Goal: Find specific page/section: Find specific page/section

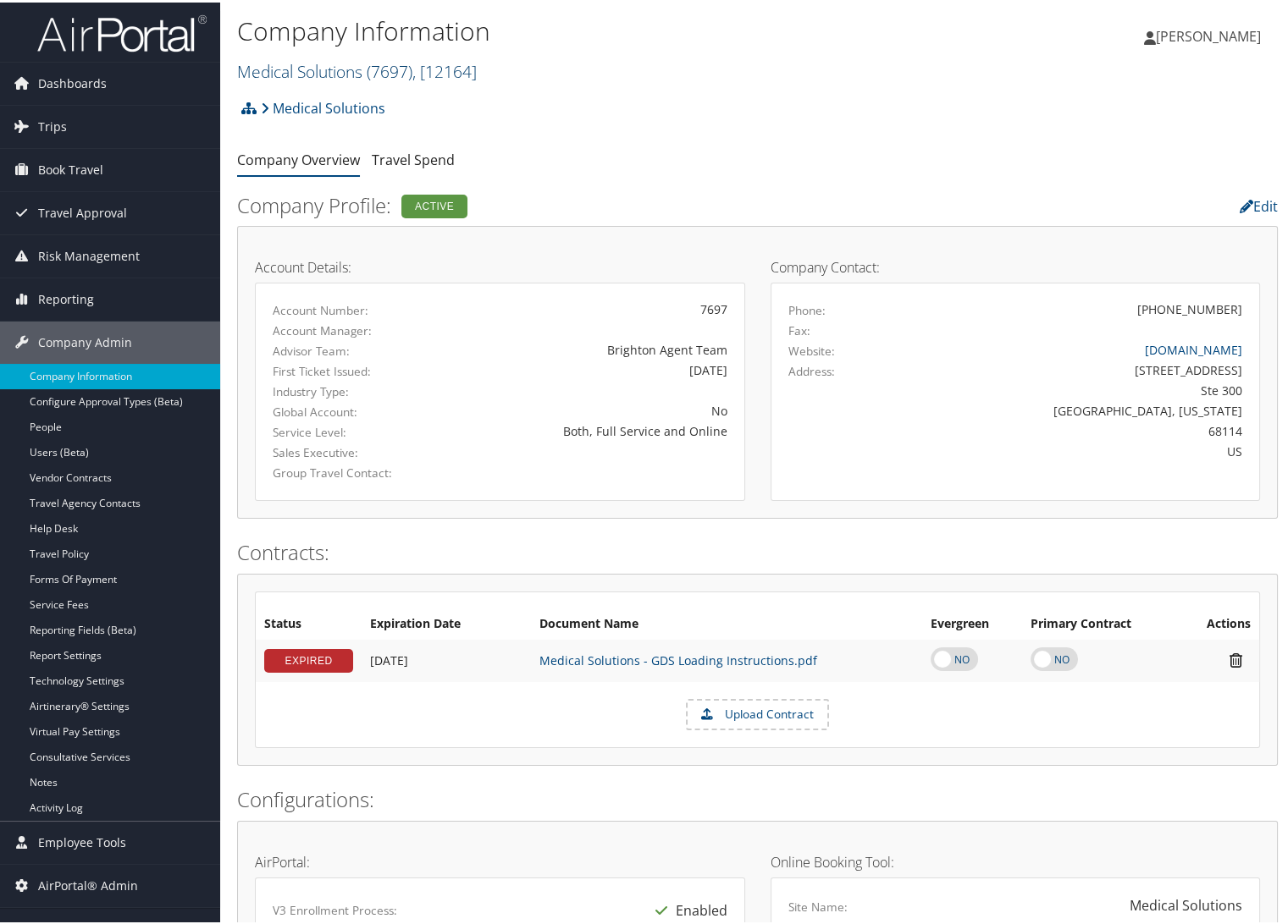
click at [303, 66] on link "Medical Solutions ( 7697 ) , [ 12164 ]" at bounding box center [356, 68] width 240 height 22
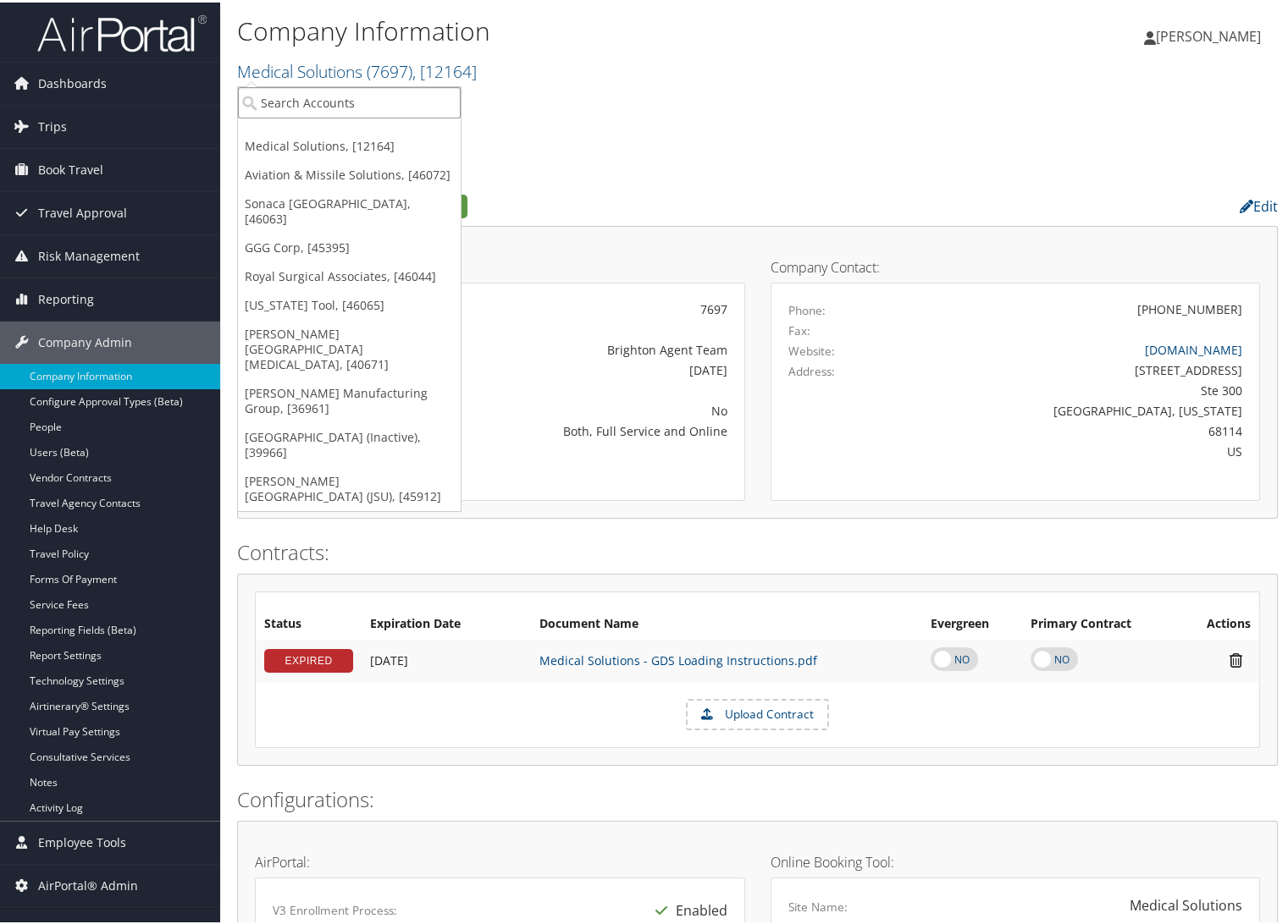
click at [296, 90] on input "search" at bounding box center [349, 101] width 223 height 31
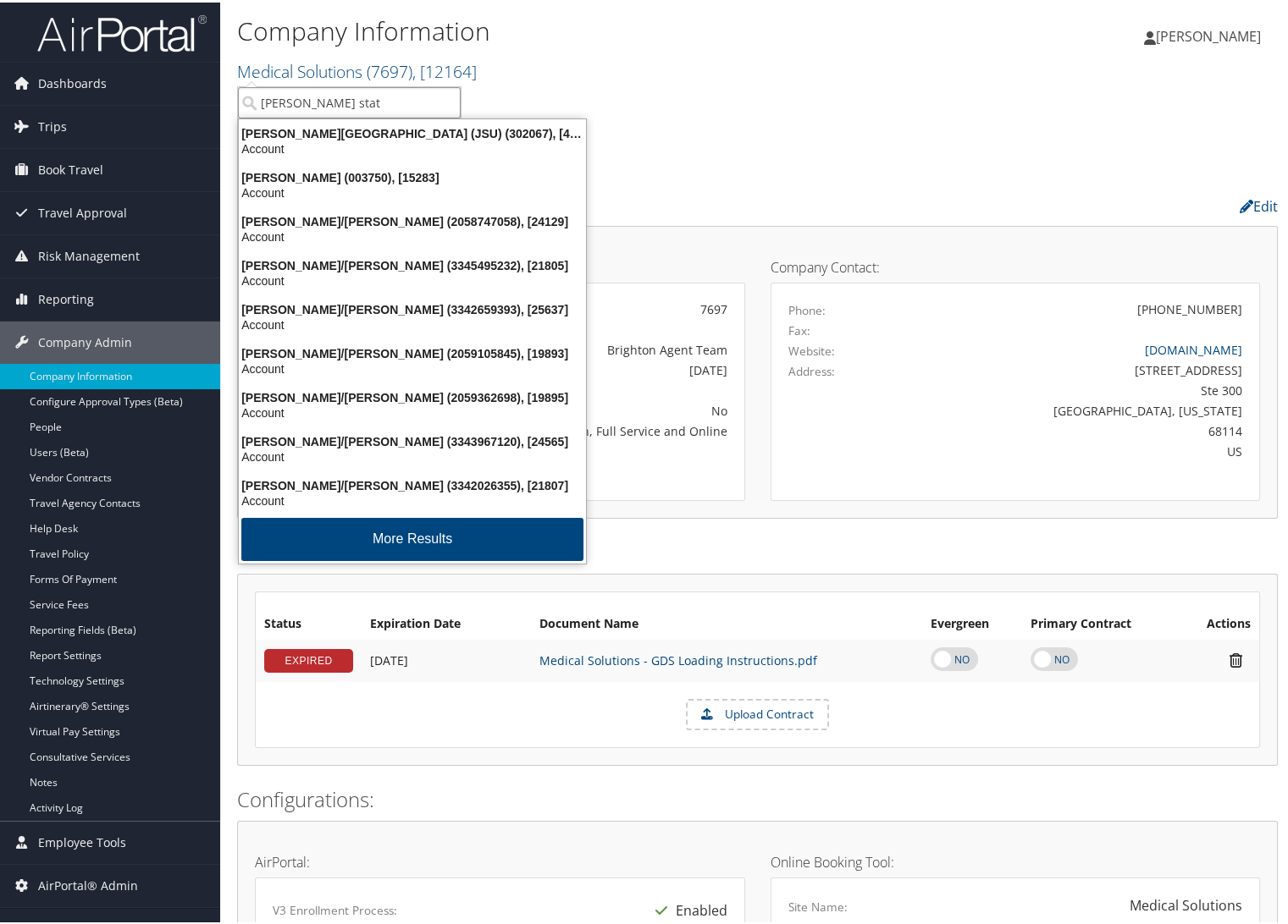
type input "jackson state"
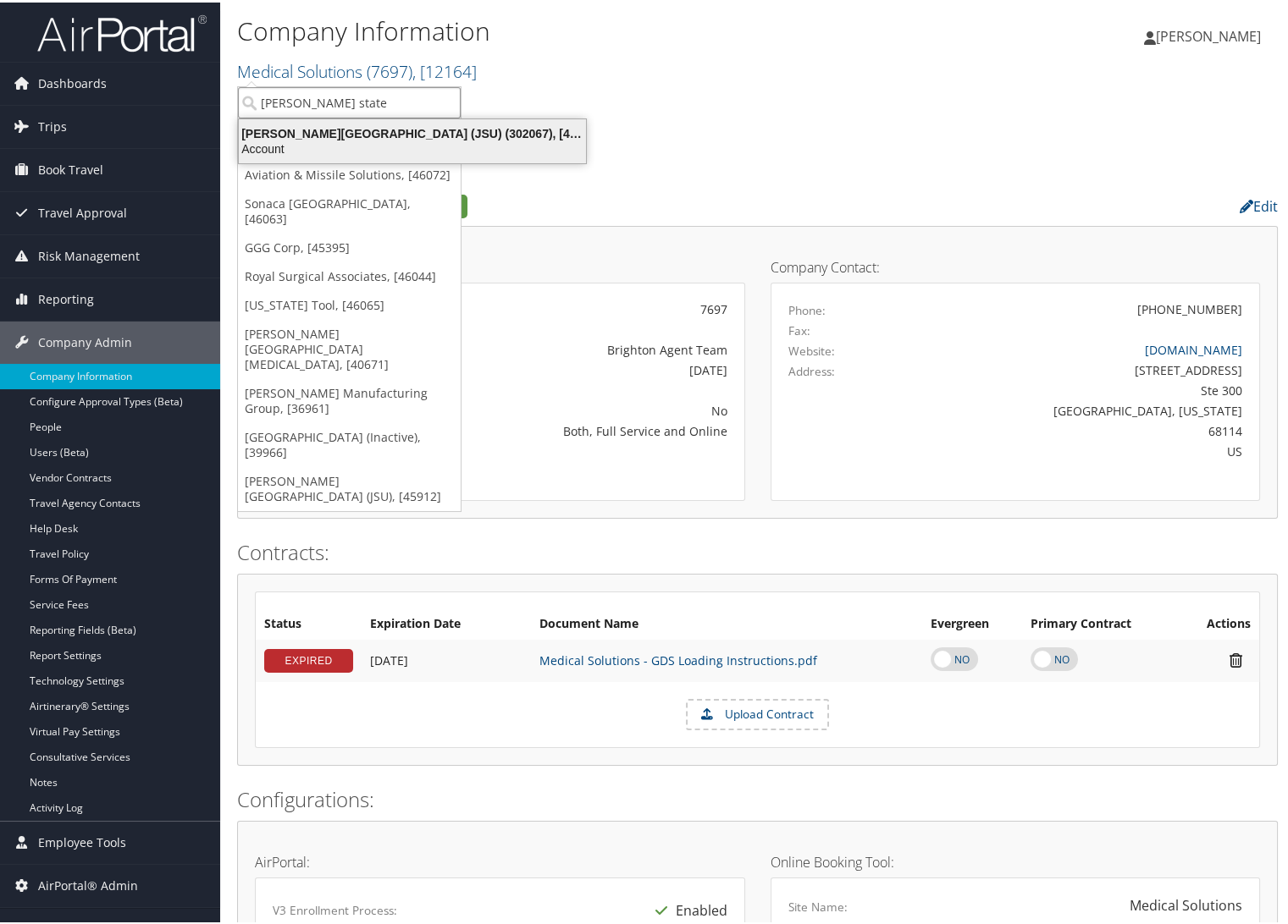
click at [373, 141] on div "Account" at bounding box center [413, 147] width 368 height 16
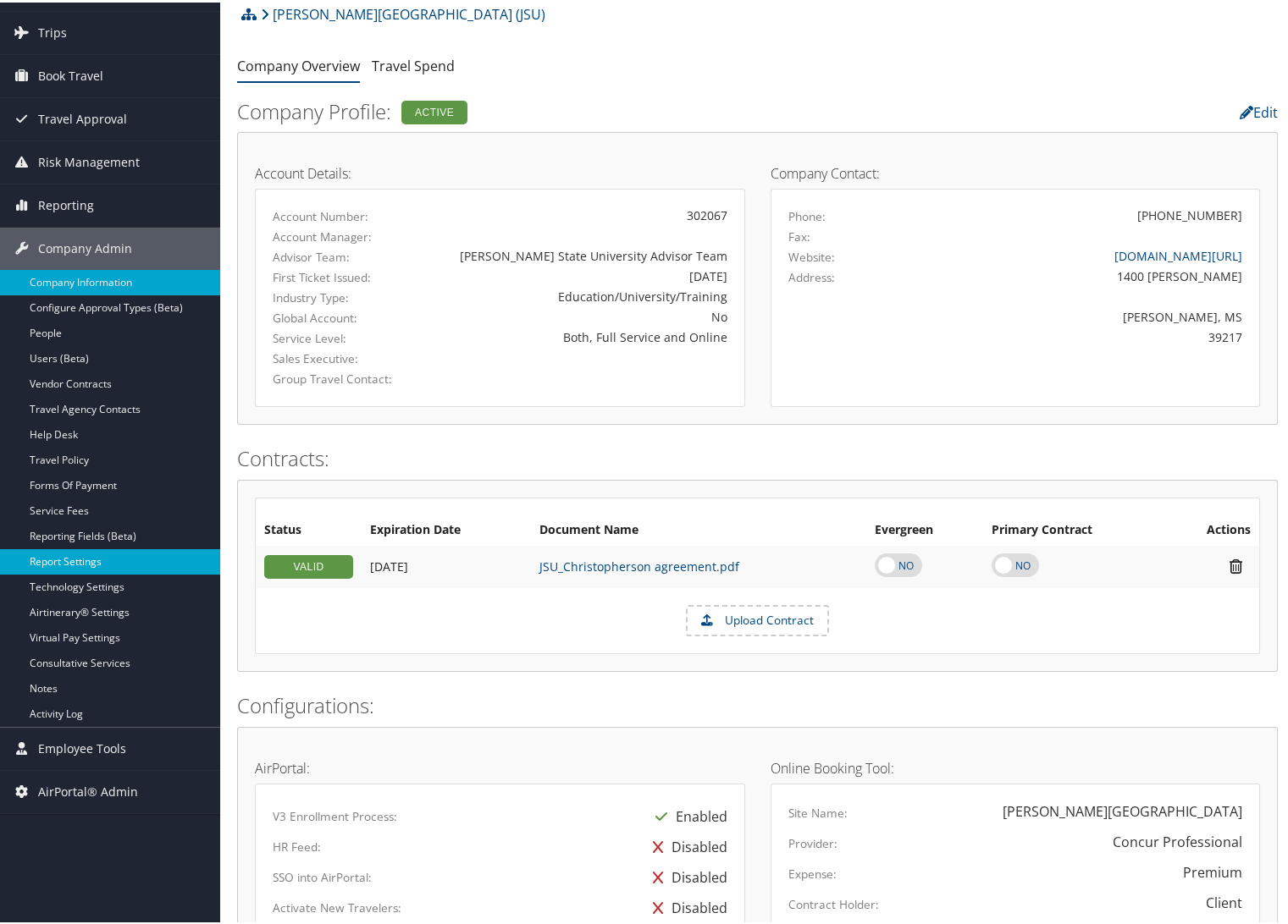
scroll to position [94, 0]
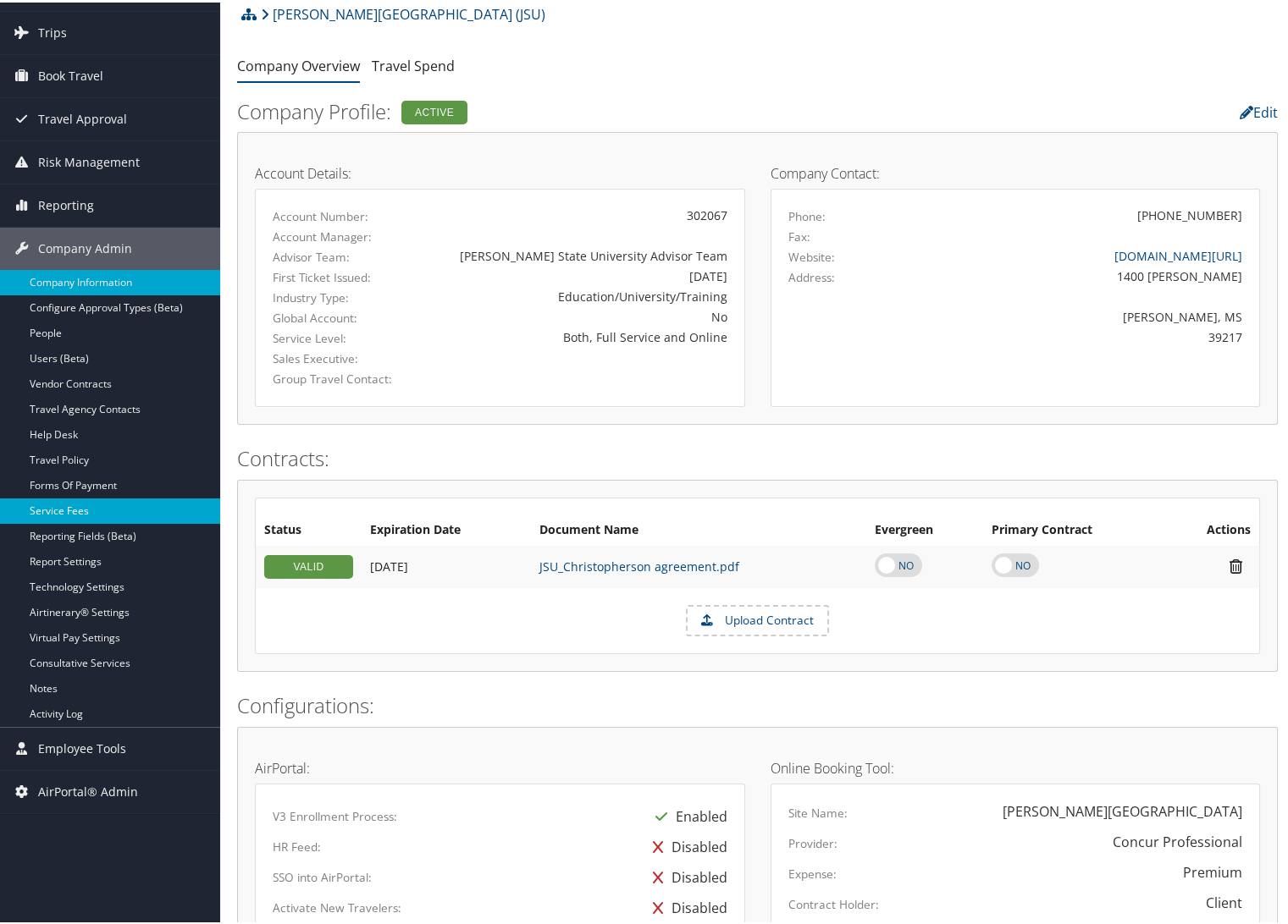
click at [84, 505] on link "Service Fees" at bounding box center [110, 508] width 220 height 25
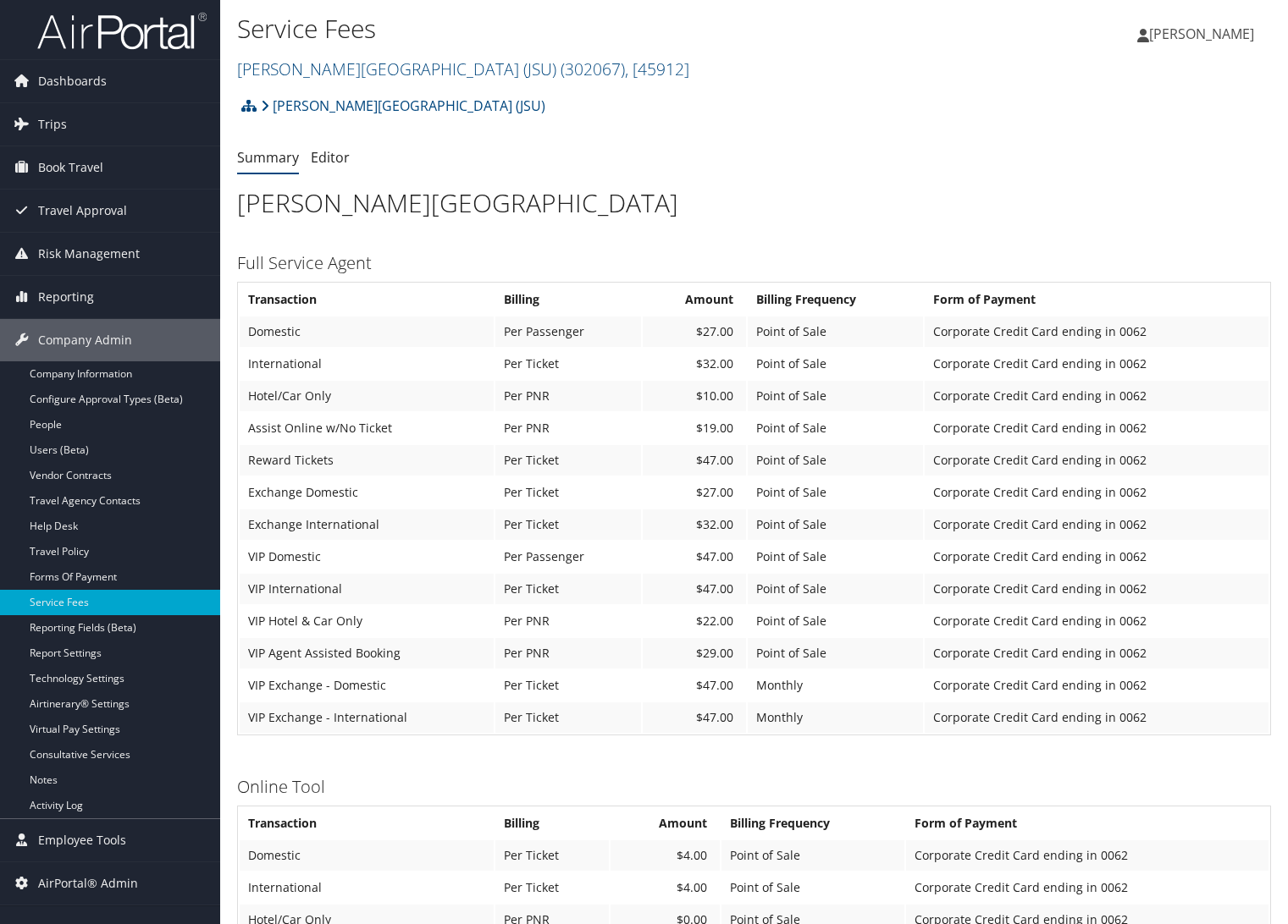
scroll to position [94, 0]
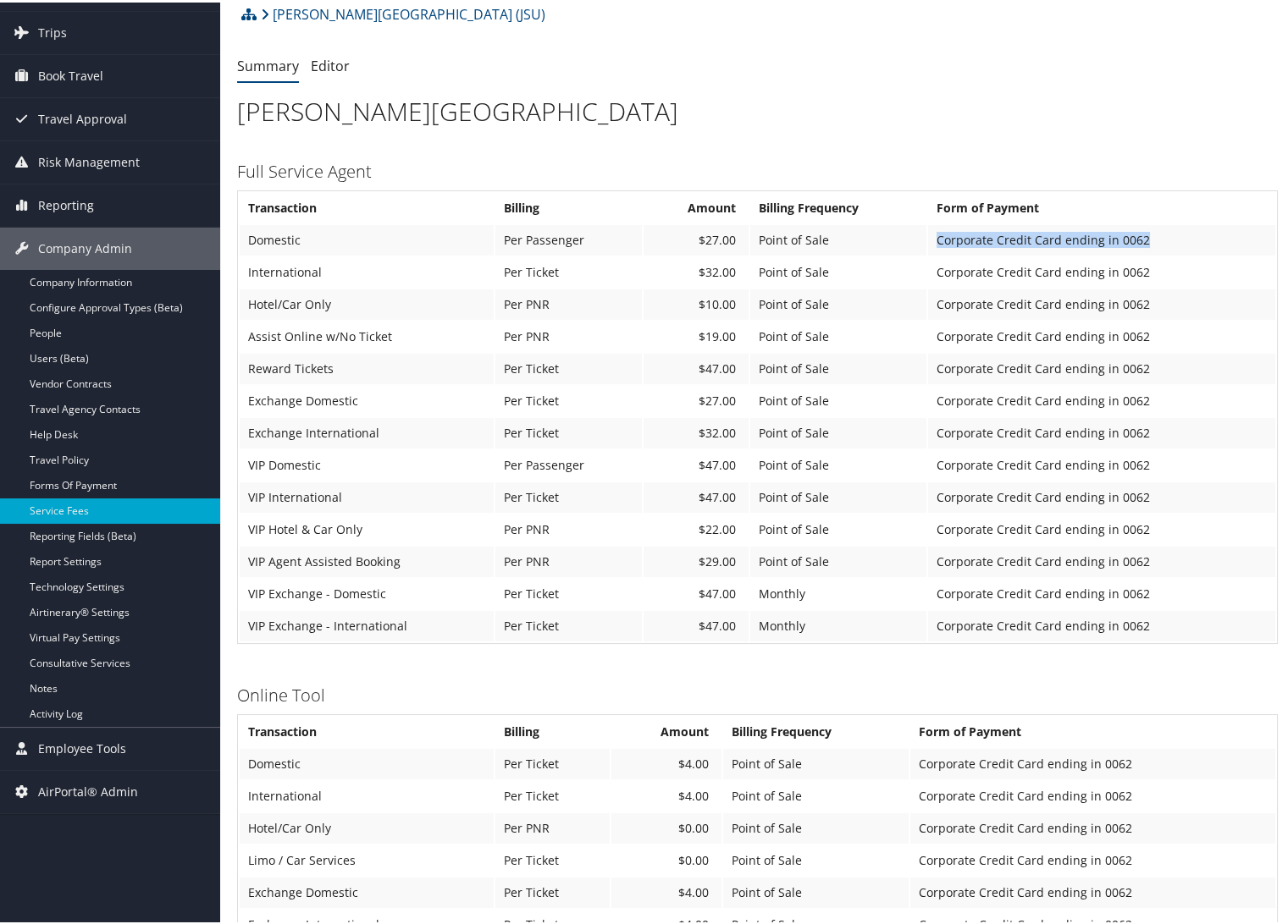
drag, startPoint x: 1154, startPoint y: 236, endPoint x: 892, endPoint y: 236, distance: 262.0
click at [892, 236] on tr "Domestic Per Passenger $27.00 Point of Sale Corporate Credit Card ending in 0062" at bounding box center [757, 238] width 1036 height 30
click at [1087, 259] on td "Corporate Credit Card ending in 0062" at bounding box center [1101, 270] width 347 height 30
click at [81, 279] on link "Company Information" at bounding box center [110, 281] width 220 height 25
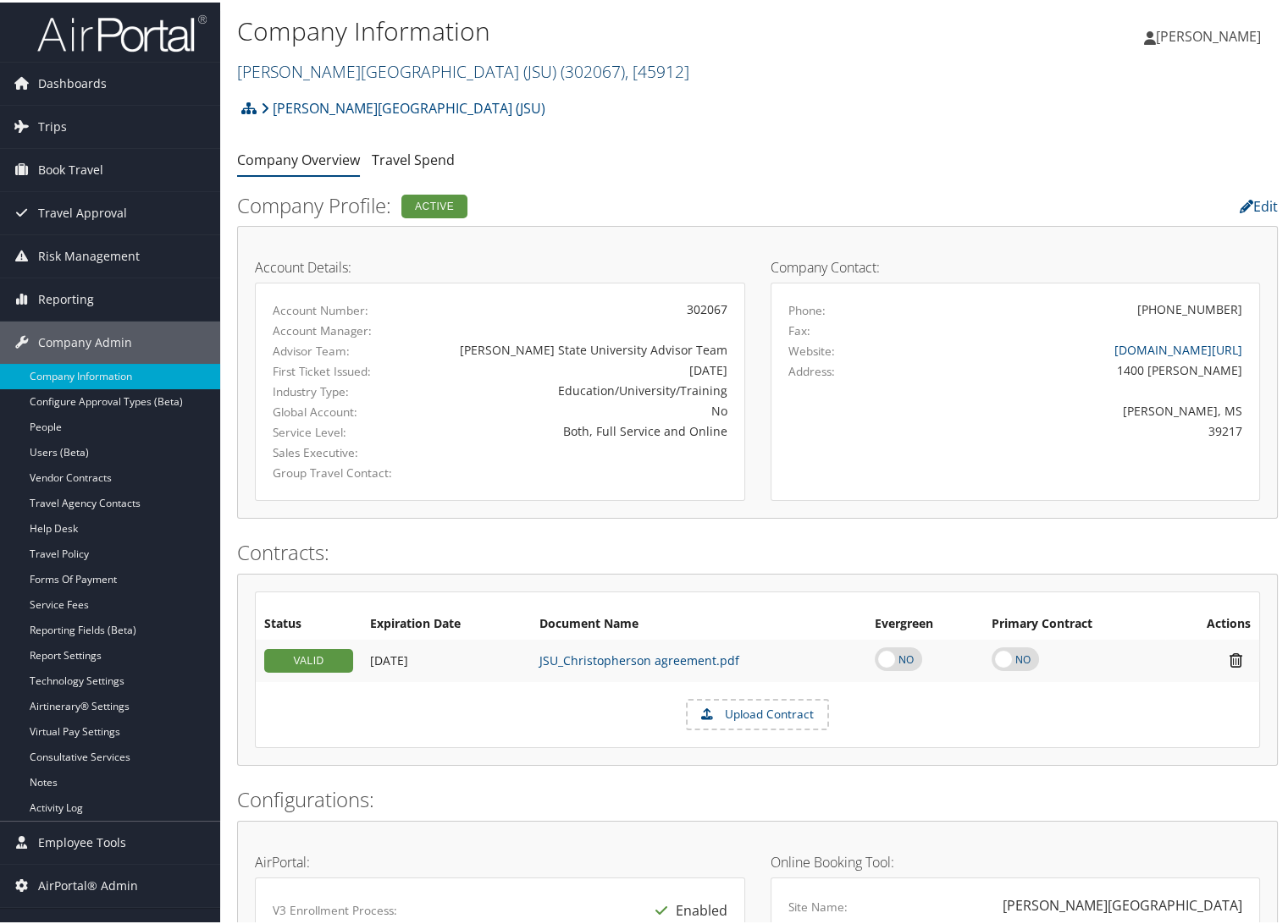
click at [300, 73] on link "[PERSON_NAME][GEOGRAPHIC_DATA] (JSU) ( 302067 ) , [ 45912 ]" at bounding box center [463, 68] width 452 height 22
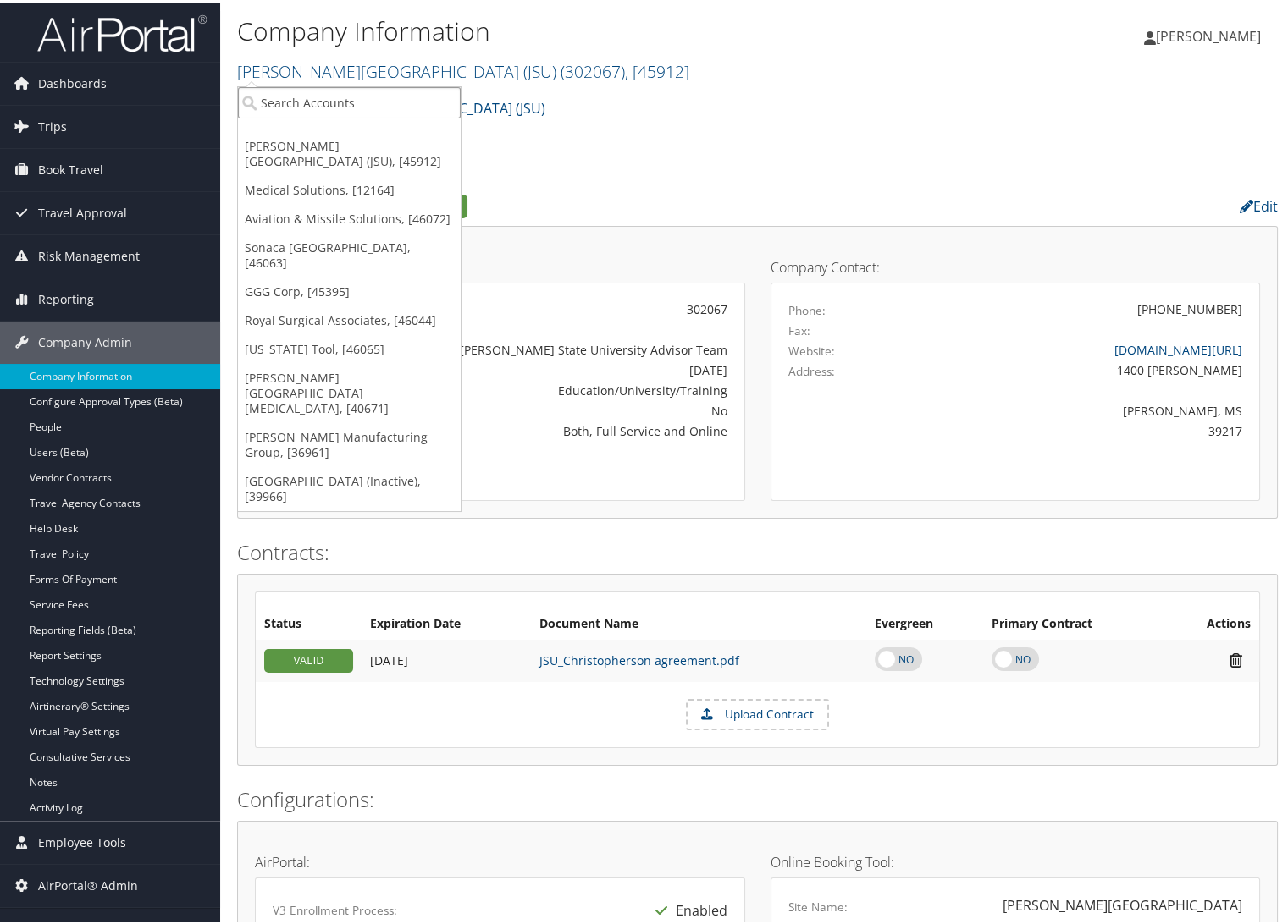
click at [302, 92] on input "search" at bounding box center [349, 101] width 223 height 31
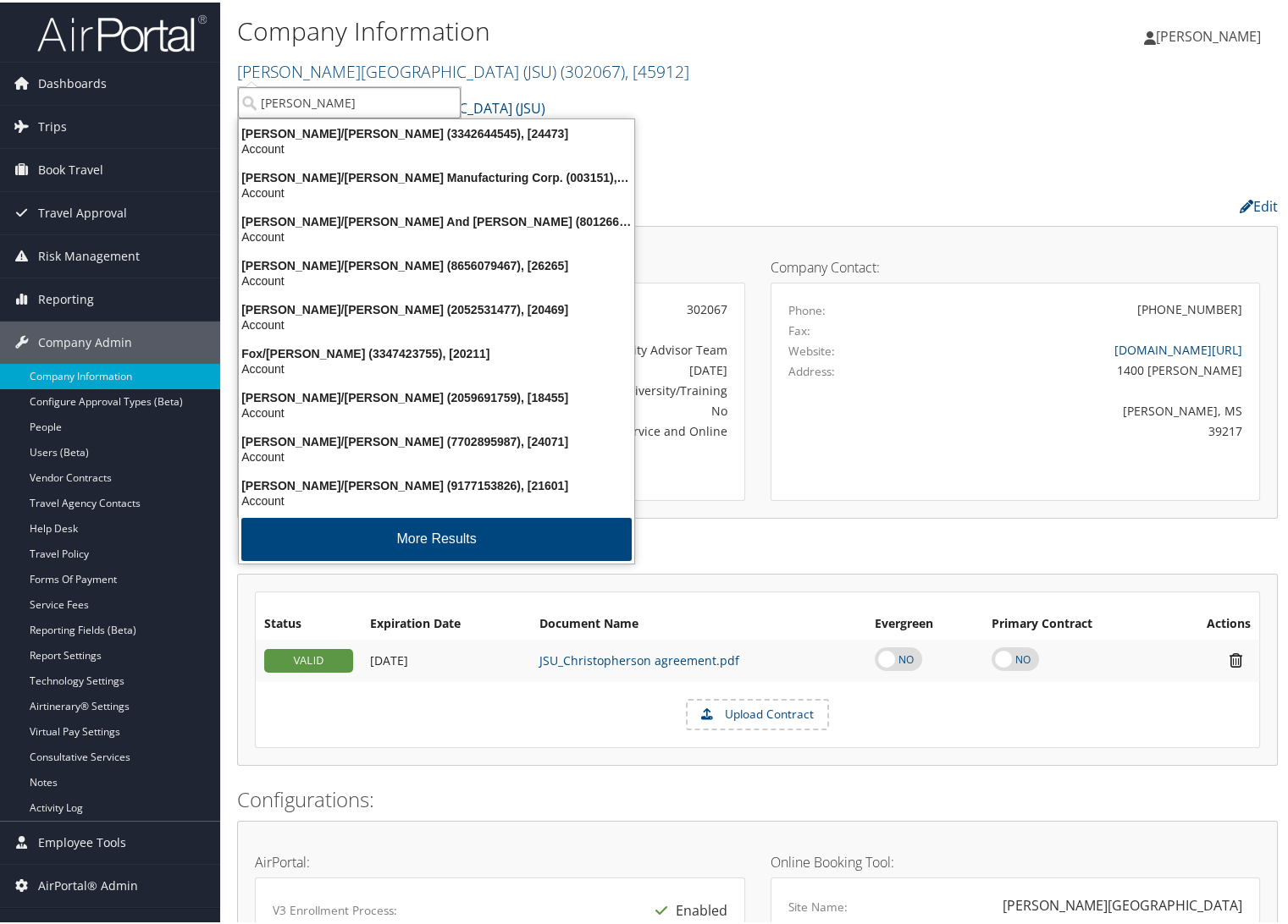
type input "fred hutch"
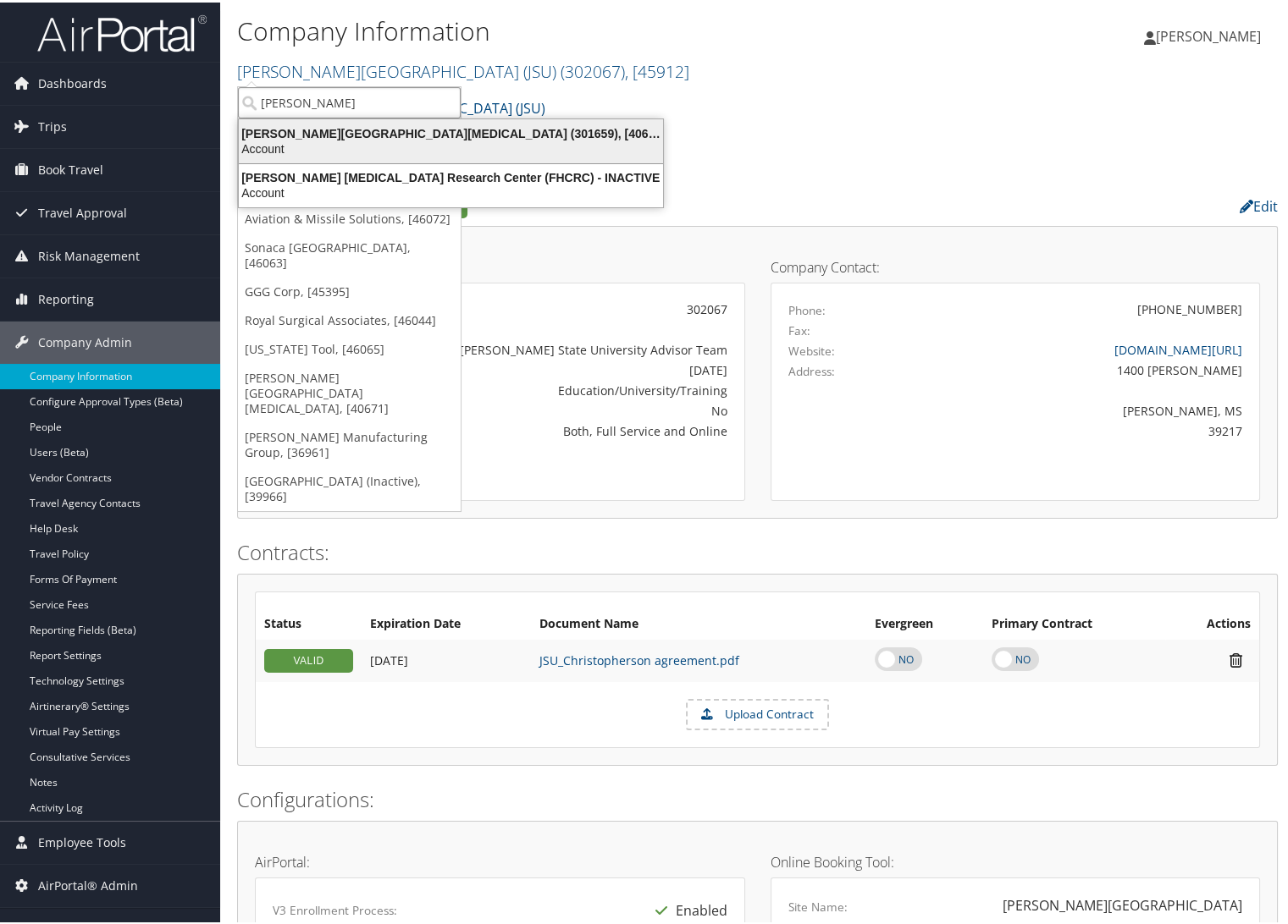
click at [391, 148] on div "Account" at bounding box center [451, 147] width 444 height 16
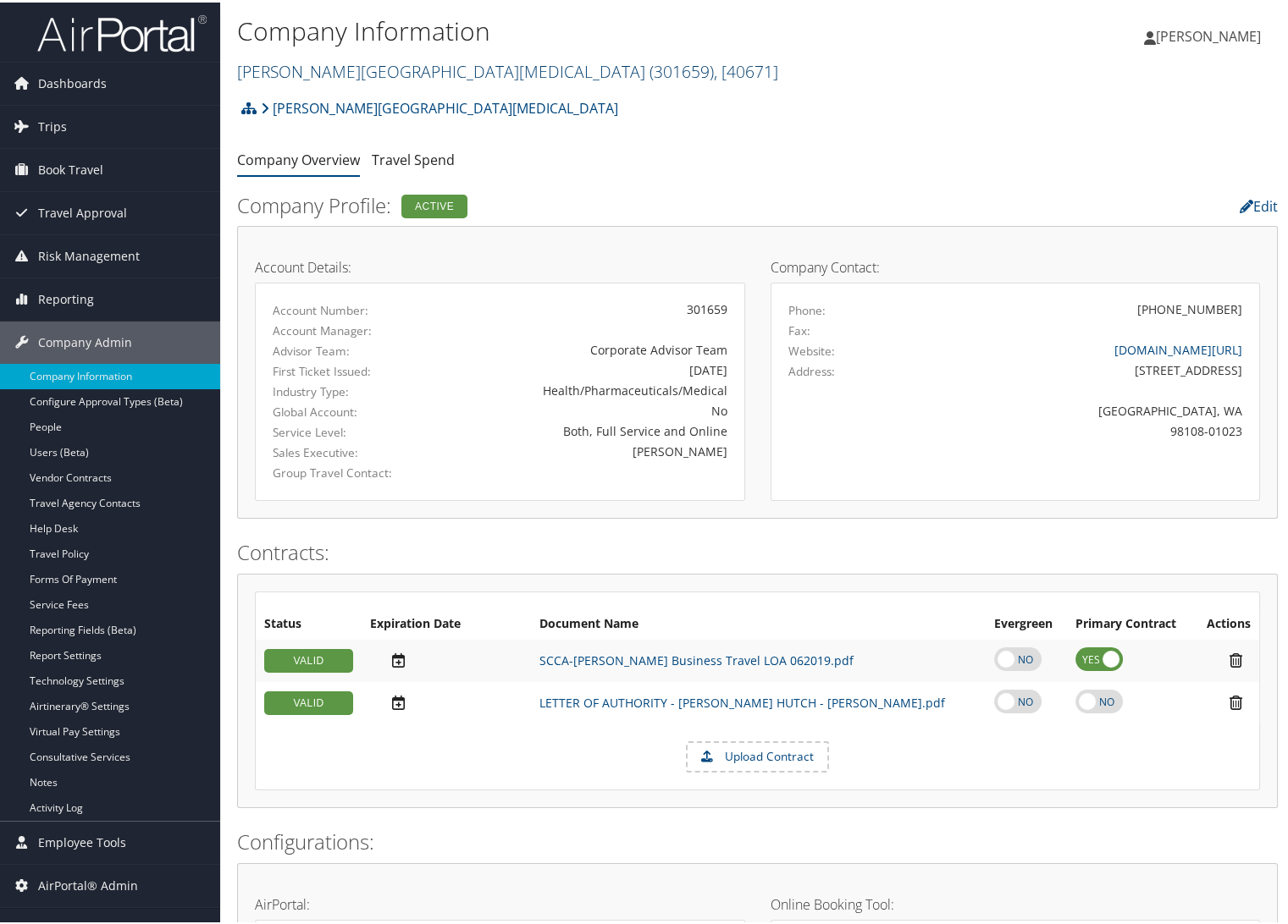
click at [298, 62] on link "[PERSON_NAME][GEOGRAPHIC_DATA][MEDICAL_DATA] ( 301659 ) , [ 40671 ]" at bounding box center [507, 68] width 541 height 22
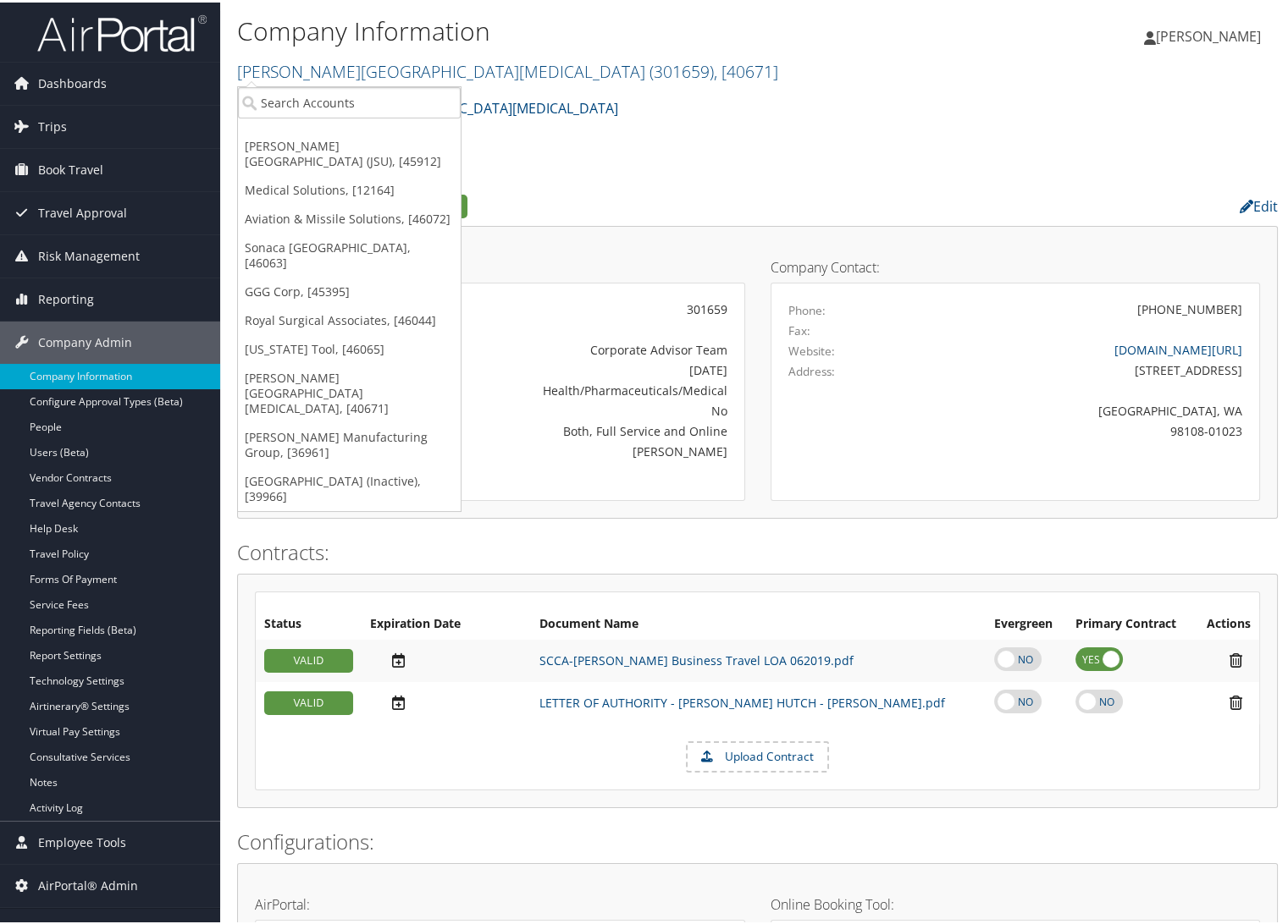
click at [860, 112] on div "Fred Hutchinson Cancer Center Account Structure Fred Hutchinson Cancer Center (…" at bounding box center [757, 111] width 1041 height 46
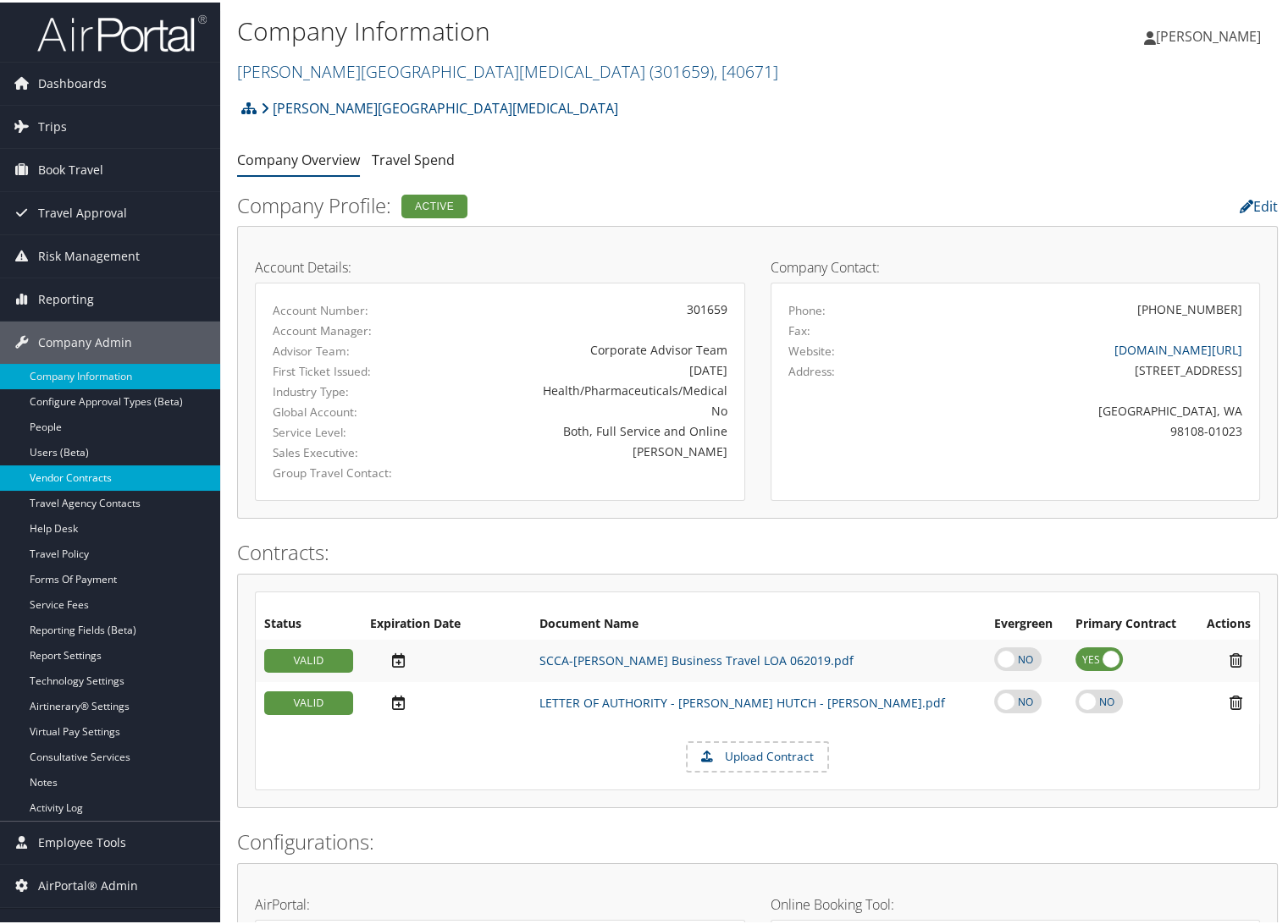
click at [79, 476] on link "Vendor Contracts" at bounding box center [110, 476] width 220 height 25
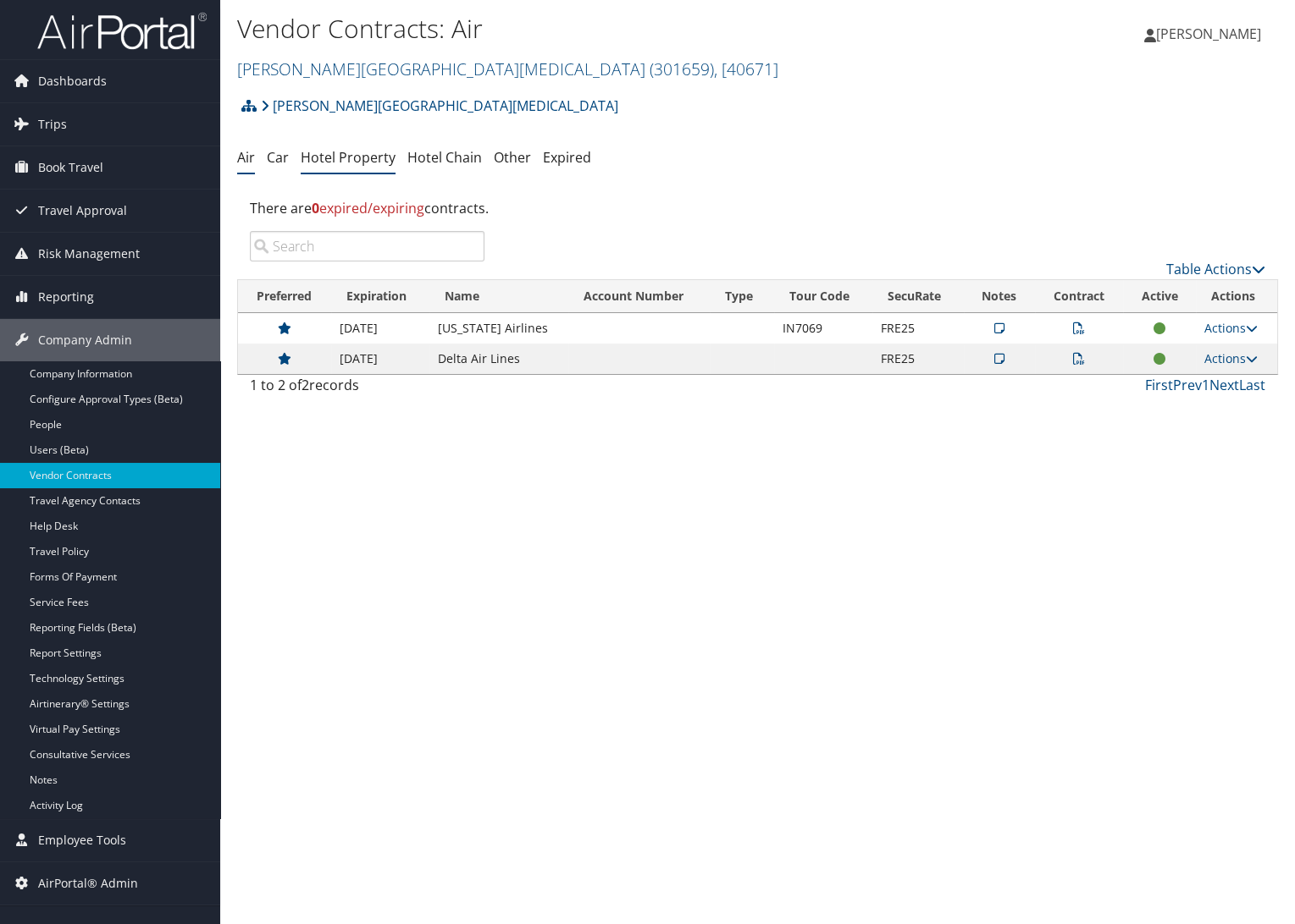
click at [324, 162] on link "Hotel Property" at bounding box center [347, 156] width 95 height 19
